Goal: Transaction & Acquisition: Purchase product/service

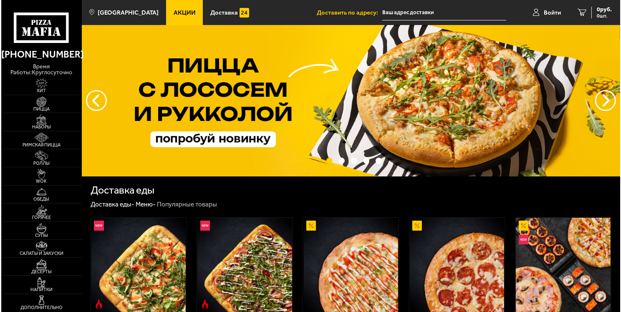
scroll to position [125, 0]
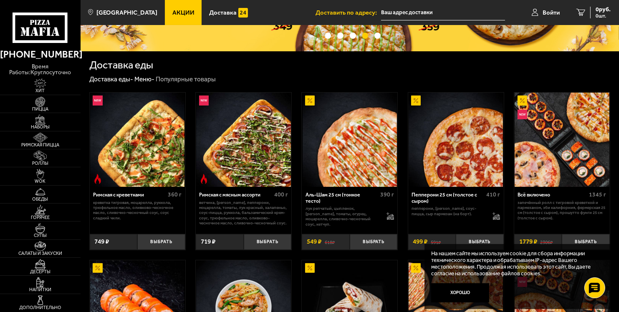
click at [329, 162] on img at bounding box center [350, 140] width 94 height 94
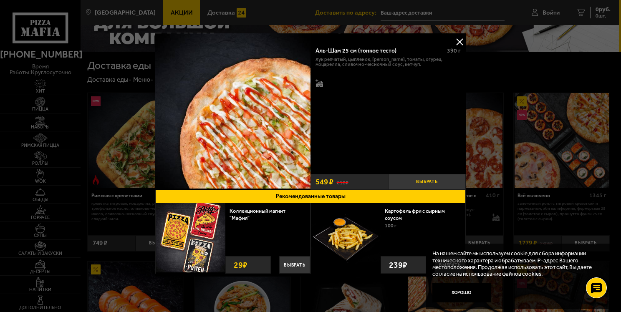
click at [433, 179] on button "Выбрать" at bounding box center [427, 182] width 78 height 16
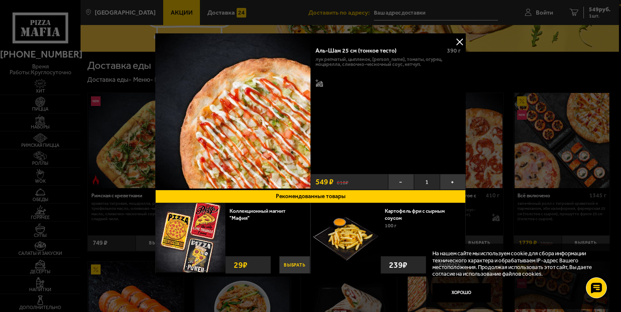
click at [299, 262] on button "Выбрать" at bounding box center [294, 265] width 31 height 18
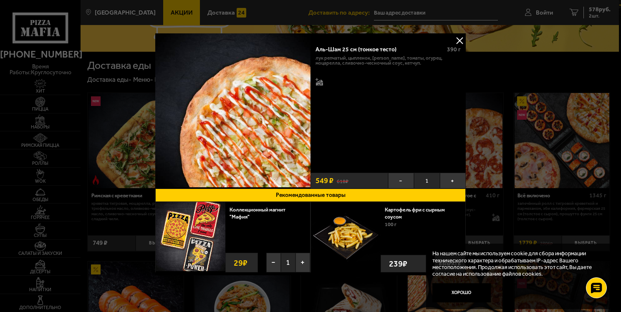
scroll to position [2, 0]
click at [407, 263] on strong "239 ₽" at bounding box center [398, 263] width 23 height 17
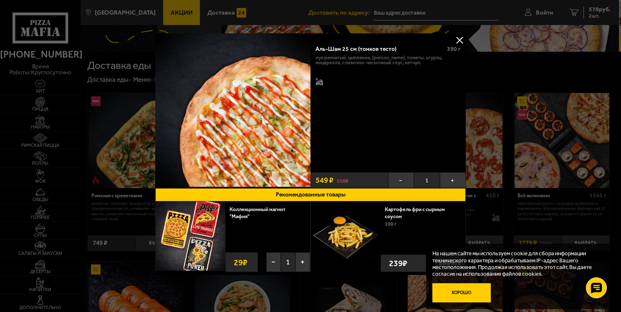
click at [464, 292] on button "Хорошо" at bounding box center [462, 294] width 58 height 20
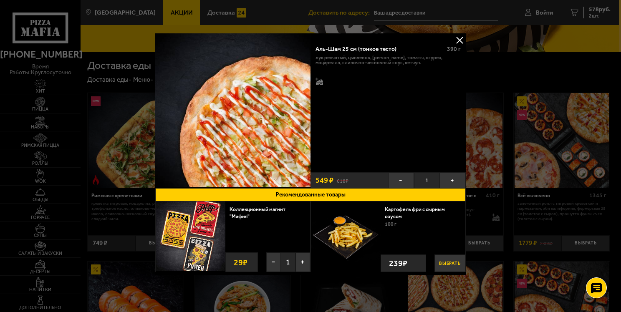
click at [447, 262] on button "Выбрать" at bounding box center [450, 264] width 31 height 18
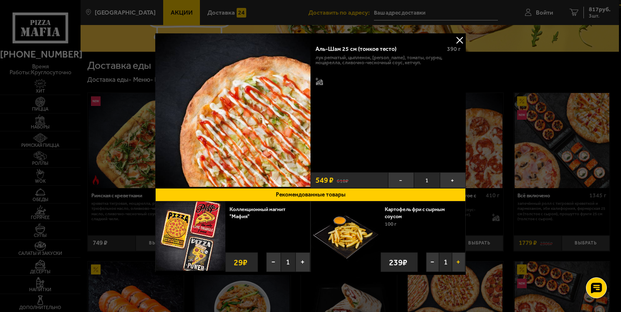
click at [458, 263] on button "+" at bounding box center [458, 263] width 13 height 20
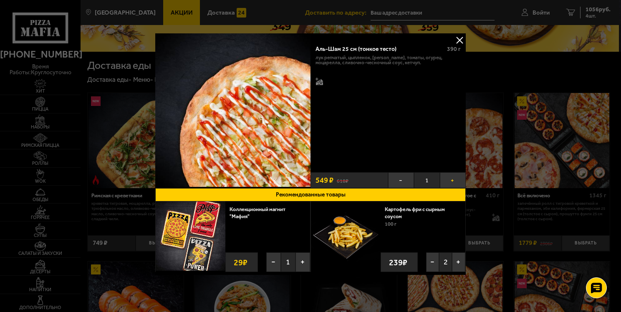
click at [447, 179] on button "+" at bounding box center [453, 180] width 26 height 16
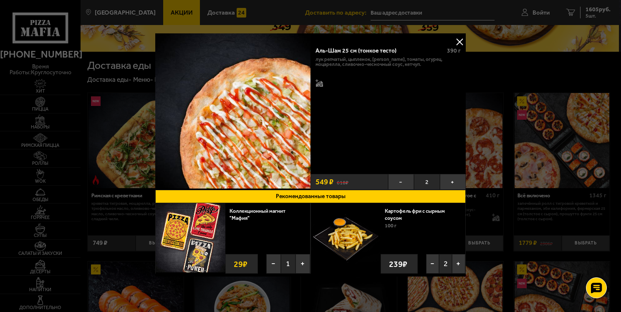
scroll to position [0, 0]
click at [448, 184] on button "+" at bounding box center [453, 182] width 26 height 16
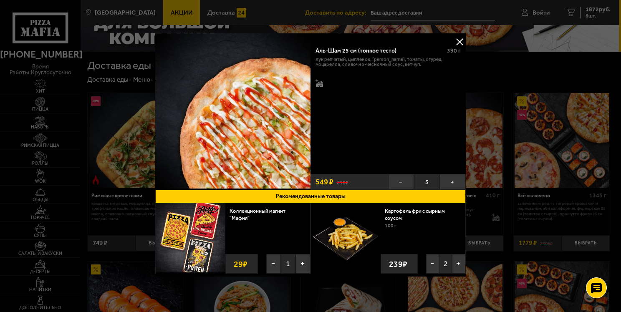
click at [241, 120] on img at bounding box center [232, 110] width 155 height 155
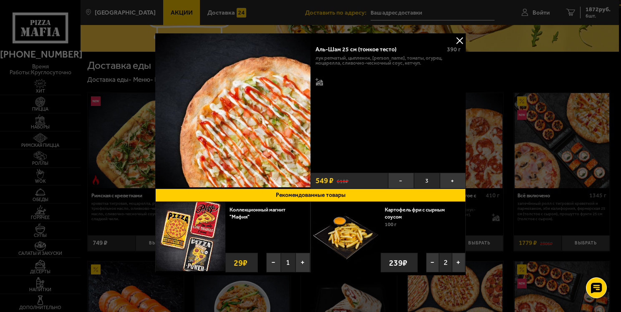
scroll to position [2, 0]
